Goal: Task Accomplishment & Management: Manage account settings

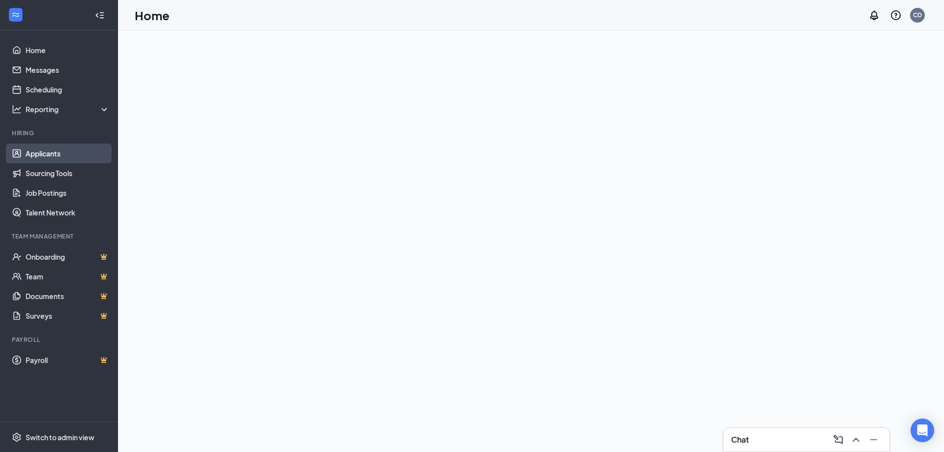
click at [36, 154] on link "Applicants" at bounding box center [68, 154] width 84 height 20
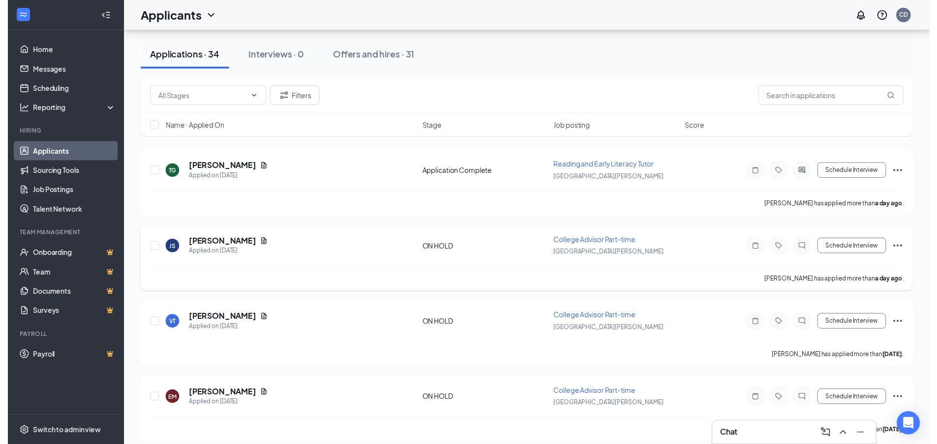
scroll to position [295, 0]
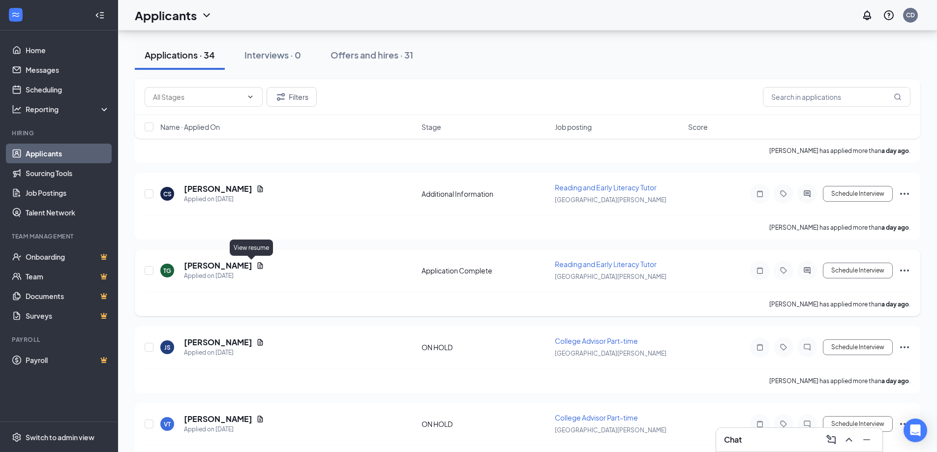
click at [256, 263] on icon "Document" at bounding box center [260, 266] width 8 height 8
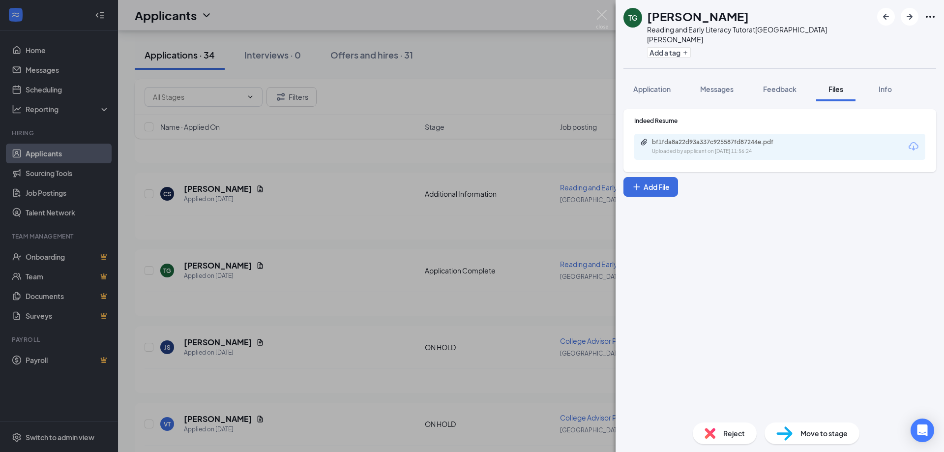
click at [695, 148] on div "Uploaded by applicant on Sep 14, 2025 at 11:56:24" at bounding box center [726, 152] width 148 height 8
click at [422, 91] on div "TG Tamara Golston Reading and Early Literacy Tutor at Fort Myers Add a tag Appl…" at bounding box center [472, 226] width 944 height 452
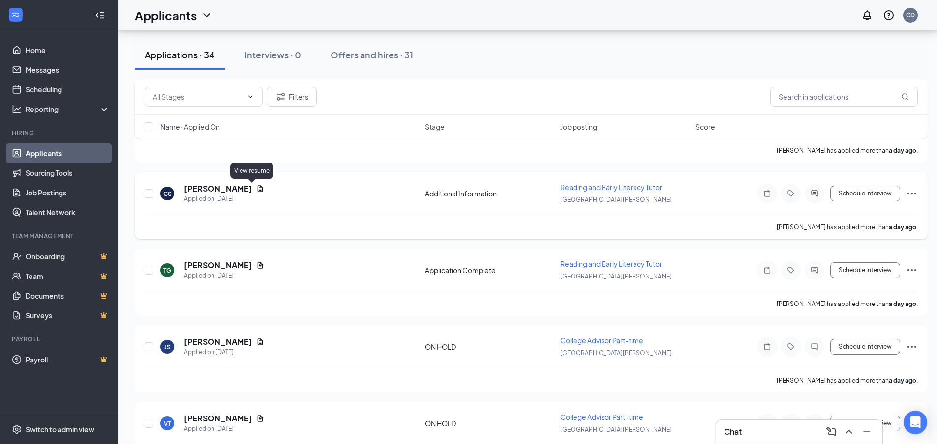
click at [256, 188] on icon "Document" at bounding box center [260, 189] width 8 height 8
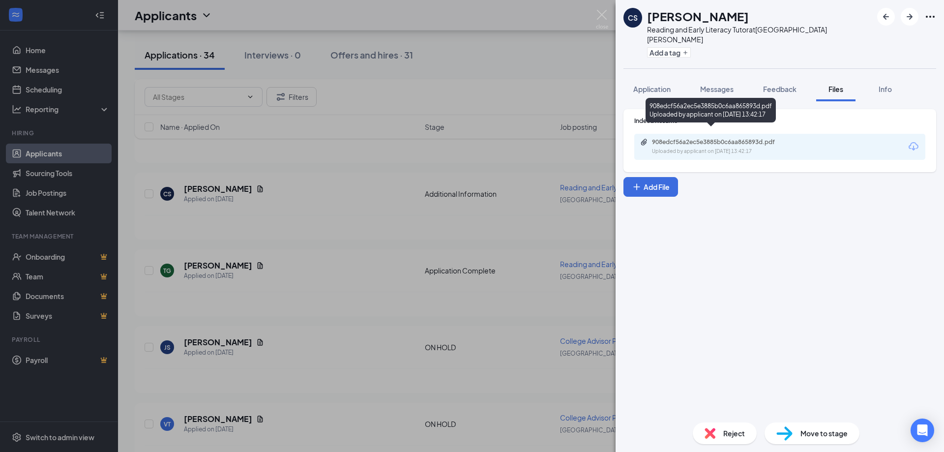
click at [670, 138] on div "908edcf56a2ec5e3885b0c6aa865893d.pdf" at bounding box center [721, 142] width 138 height 8
drag, startPoint x: 482, startPoint y: 228, endPoint x: 179, endPoint y: 178, distance: 307.4
click at [482, 228] on div "CS Candice Shores Reading and Early Literacy Tutor at Fort Myers Add a tag Appl…" at bounding box center [472, 226] width 944 height 452
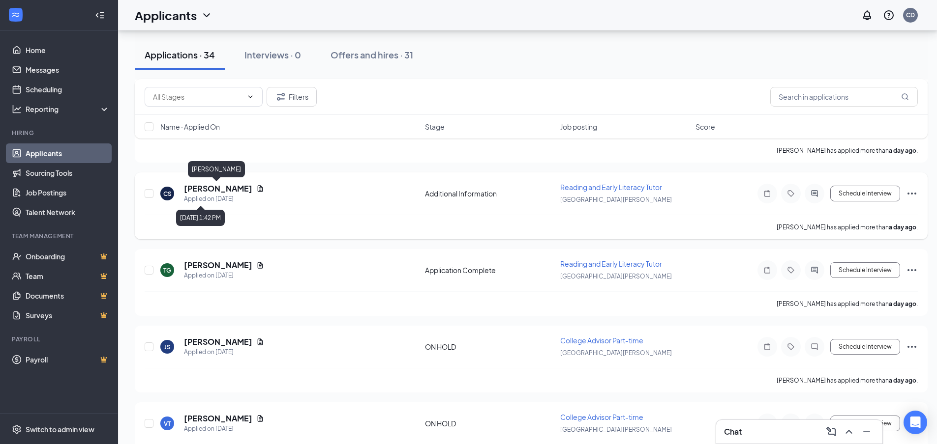
click at [222, 188] on h5 "[PERSON_NAME]" at bounding box center [218, 188] width 68 height 11
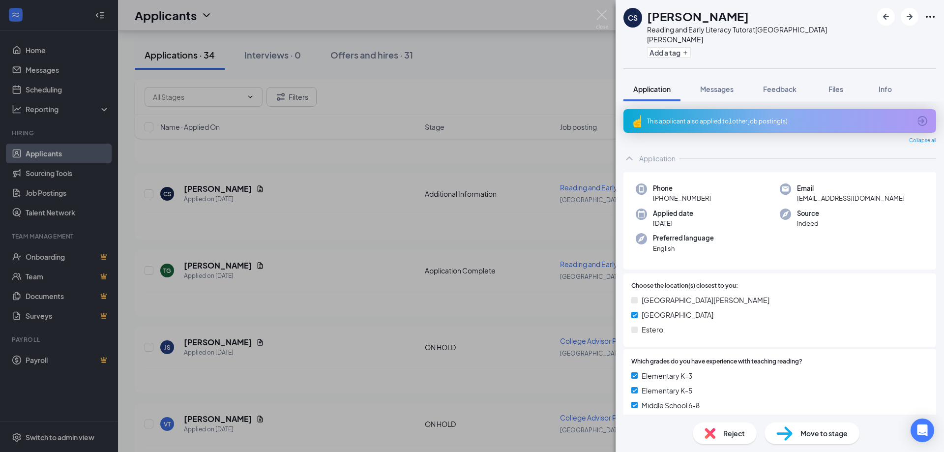
click at [730, 431] on span "Reject" at bounding box center [734, 433] width 22 height 11
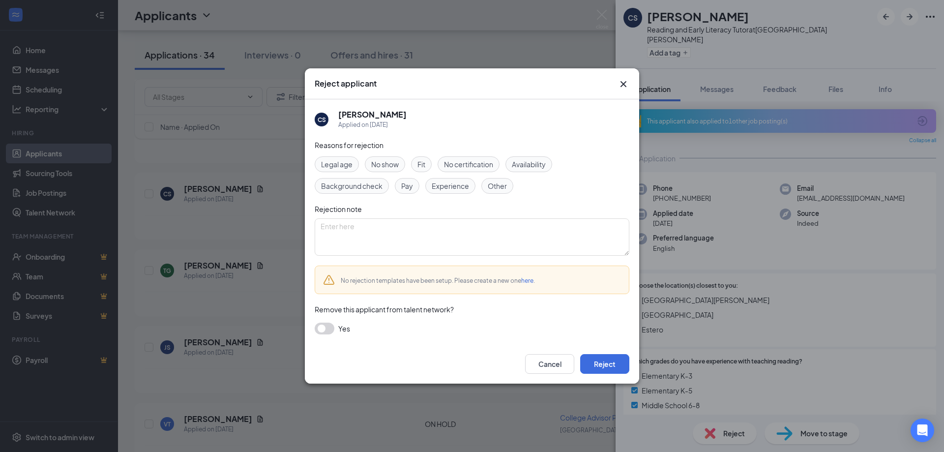
click at [626, 82] on icon "Cross" at bounding box center [624, 84] width 6 height 6
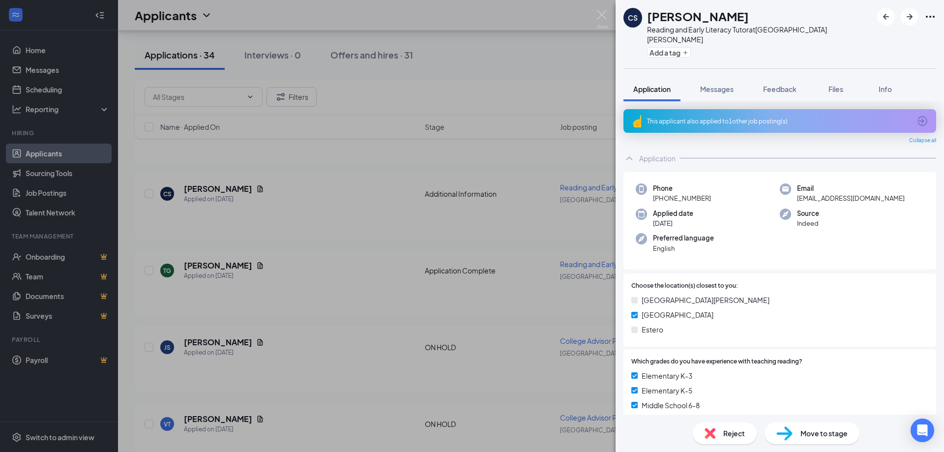
click at [372, 201] on div "CS Candice Shores Reading and Early Literacy Tutor at Fort Myers Add a tag Appl…" at bounding box center [472, 226] width 944 height 452
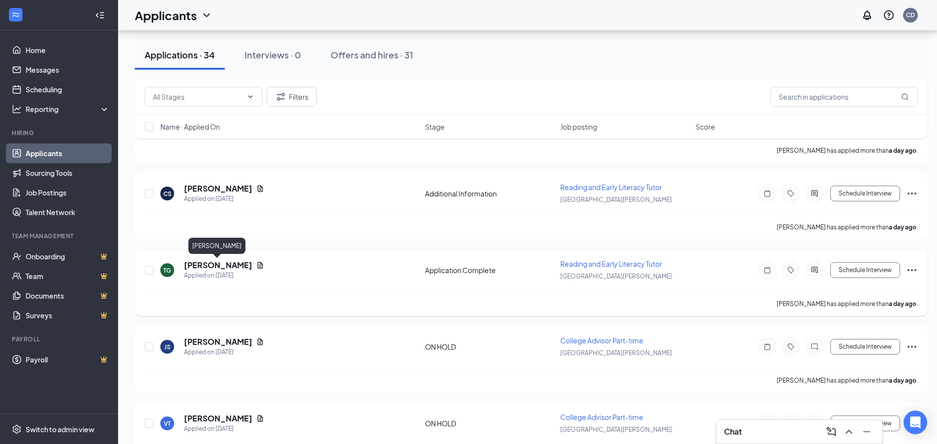
click at [228, 263] on h5 "[PERSON_NAME]" at bounding box center [218, 265] width 68 height 11
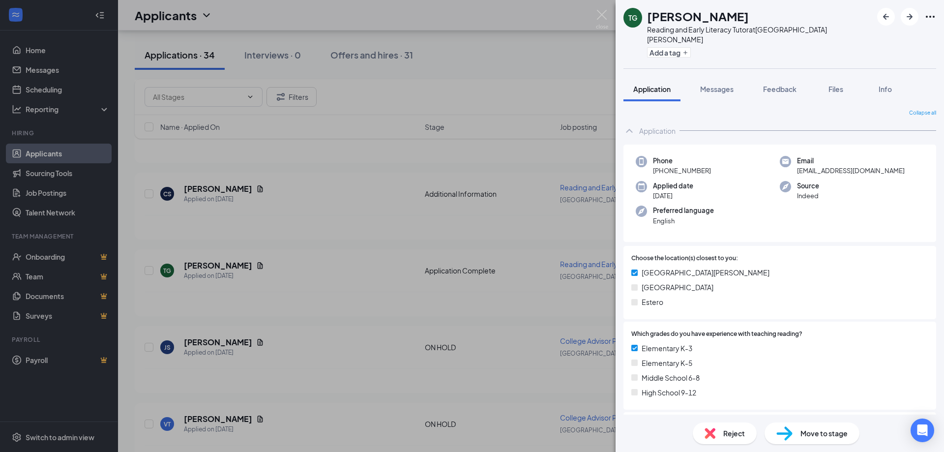
click at [366, 246] on div "TG Tamara Golston Reading and Early Literacy Tutor at Fort Myers Add a tag Appl…" at bounding box center [472, 226] width 944 height 452
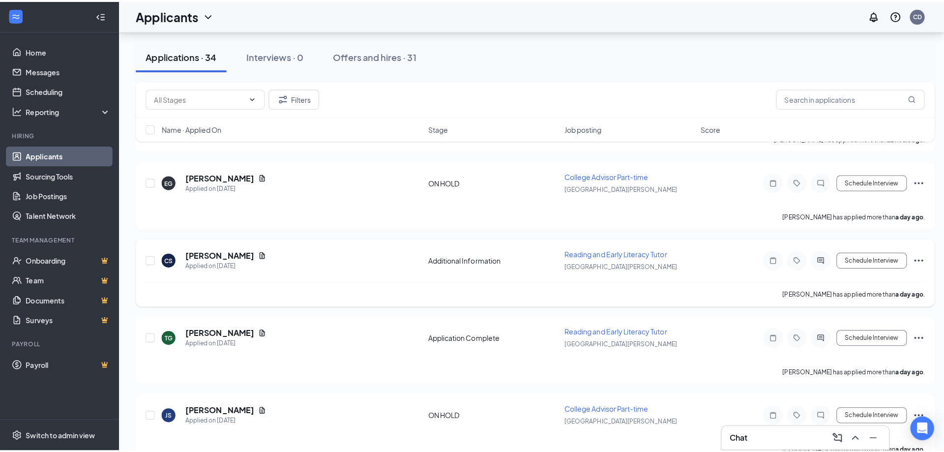
scroll to position [246, 0]
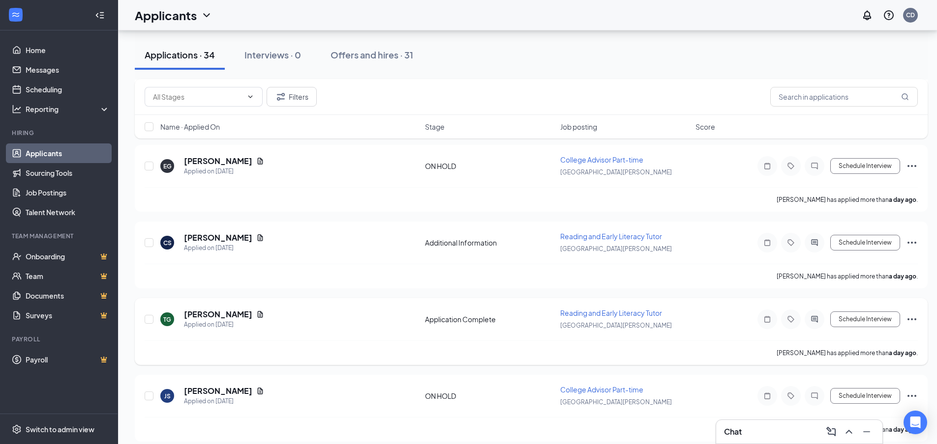
click at [214, 314] on h5 "[PERSON_NAME]" at bounding box center [218, 314] width 68 height 11
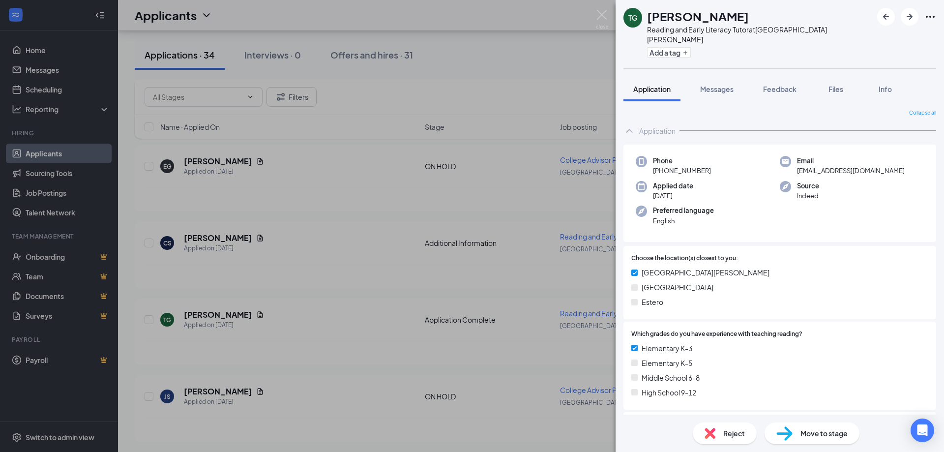
click at [297, 150] on div "TG Tamara Golston Reading and Early Literacy Tutor at Fort Myers Add a tag Appl…" at bounding box center [472, 226] width 944 height 452
